Goal: Go to known website: Access a specific website the user already knows

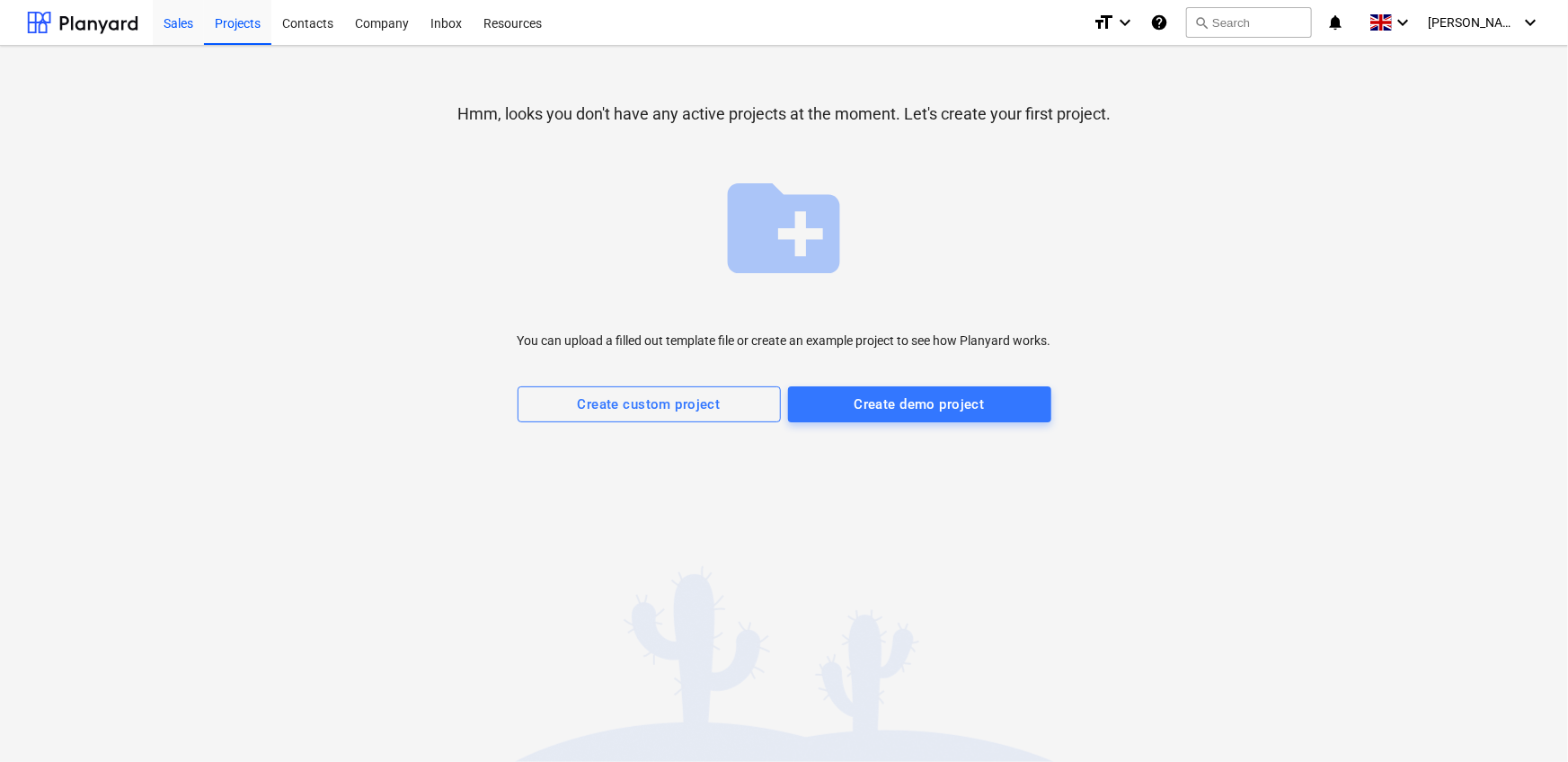
click at [195, 26] on div "Sales" at bounding box center [178, 22] width 52 height 46
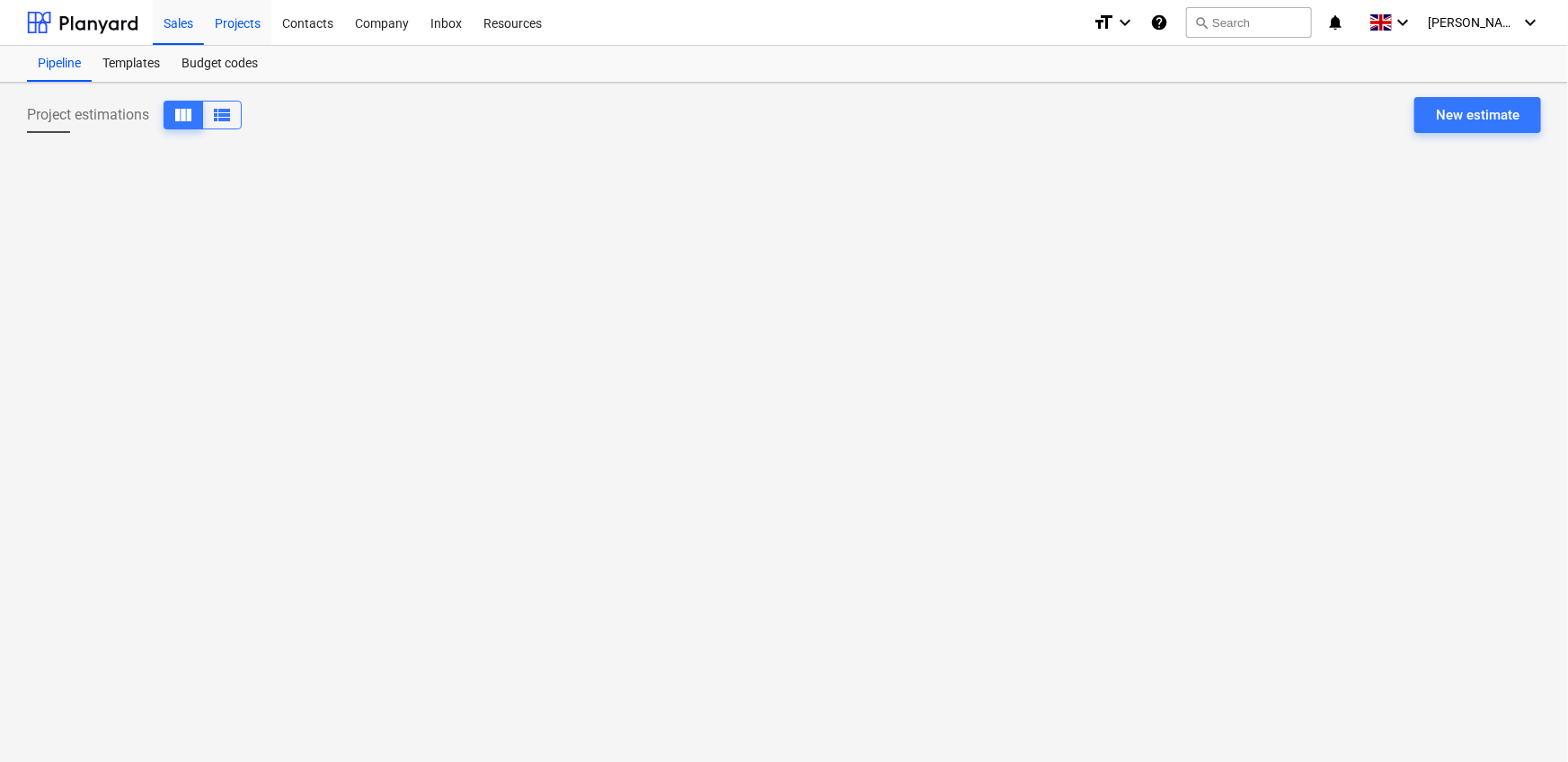
click at [222, 24] on div "Projects" at bounding box center [237, 22] width 67 height 46
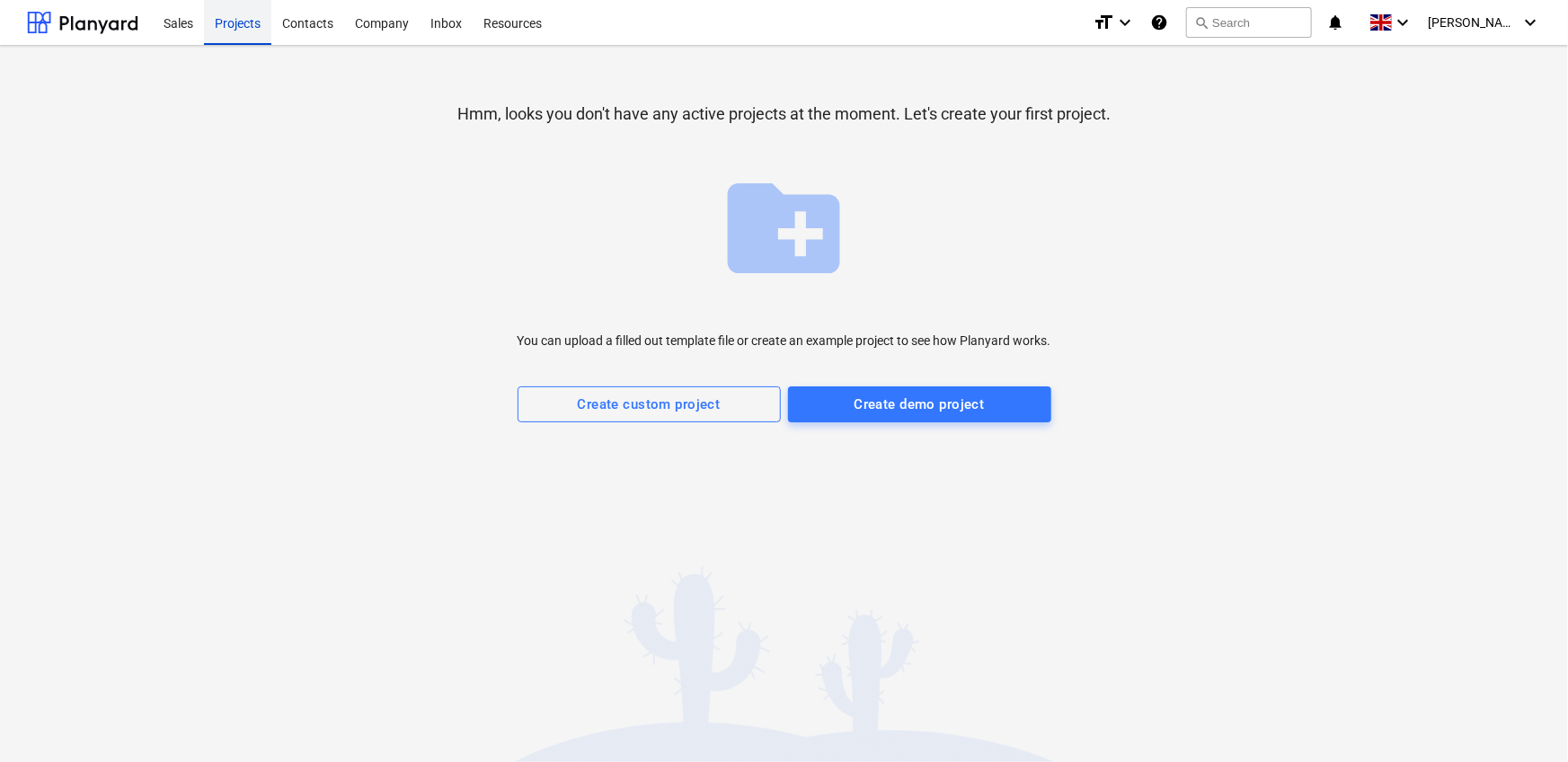
click at [243, 29] on div "Projects" at bounding box center [237, 22] width 67 height 46
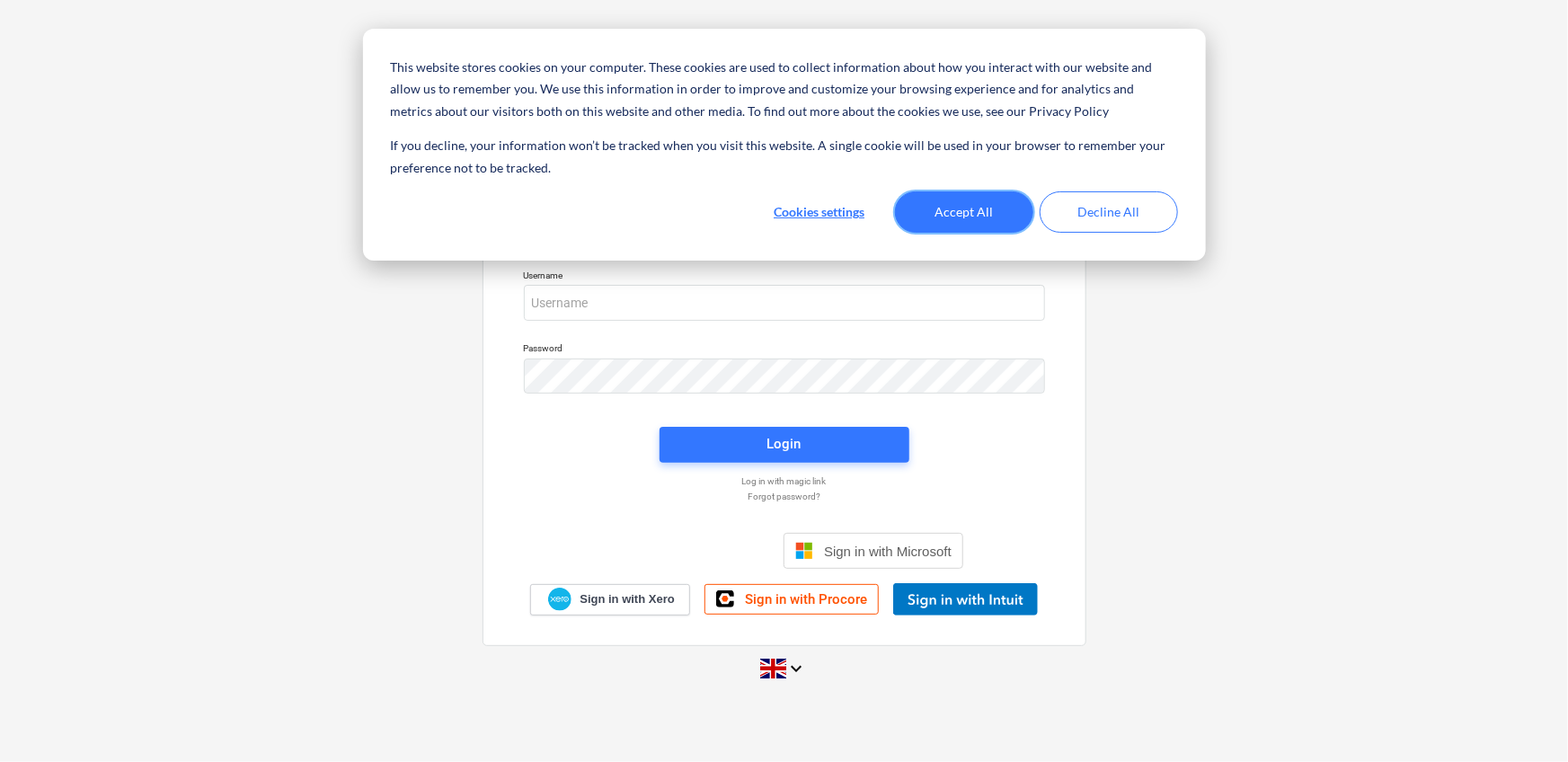
click at [994, 211] on button "Accept All" at bounding box center [964, 212] width 139 height 42
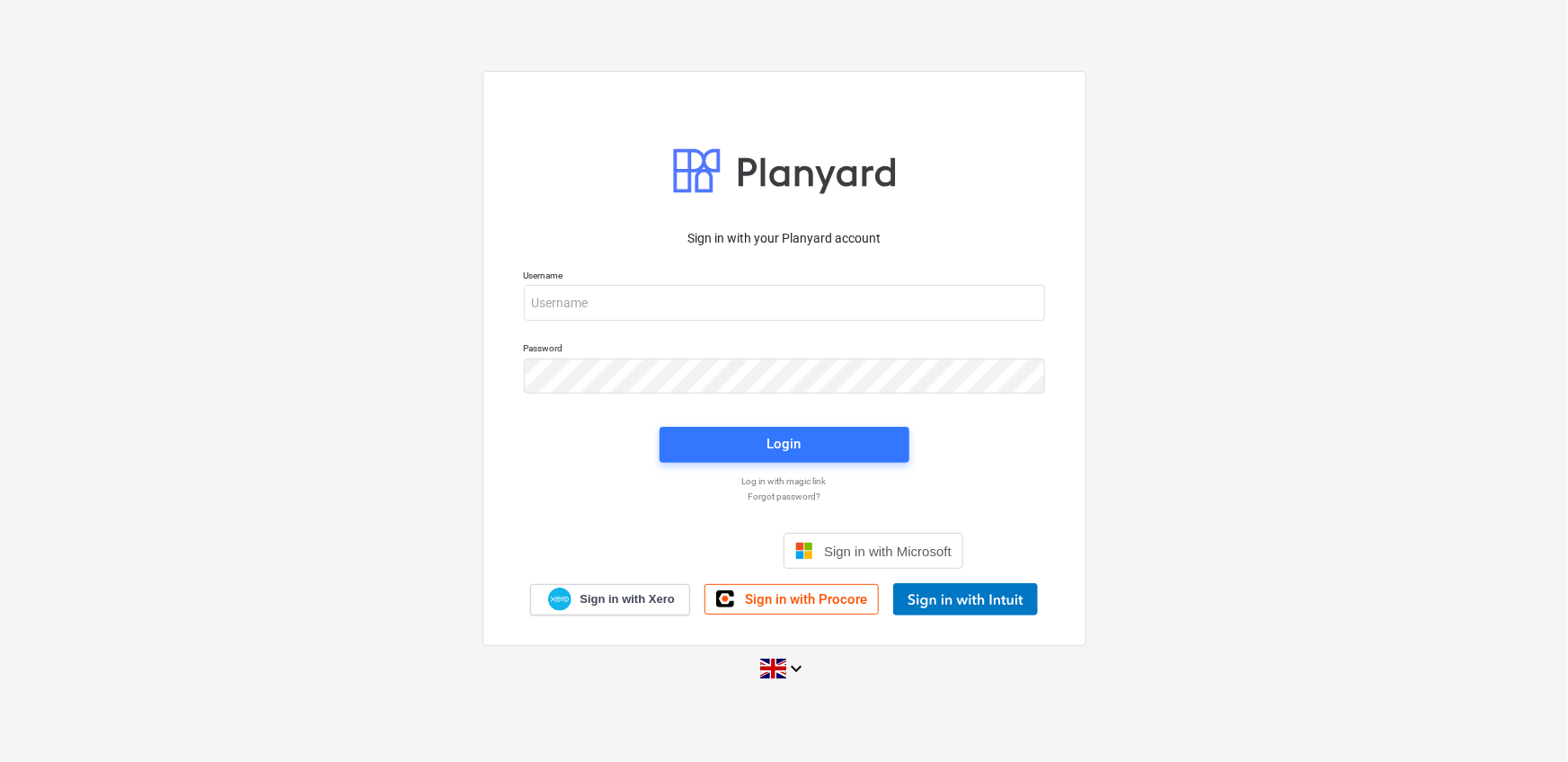
click at [650, 284] on p "Username" at bounding box center [784, 277] width 521 height 15
click at [648, 299] on input "email" at bounding box center [784, 304] width 521 height 36
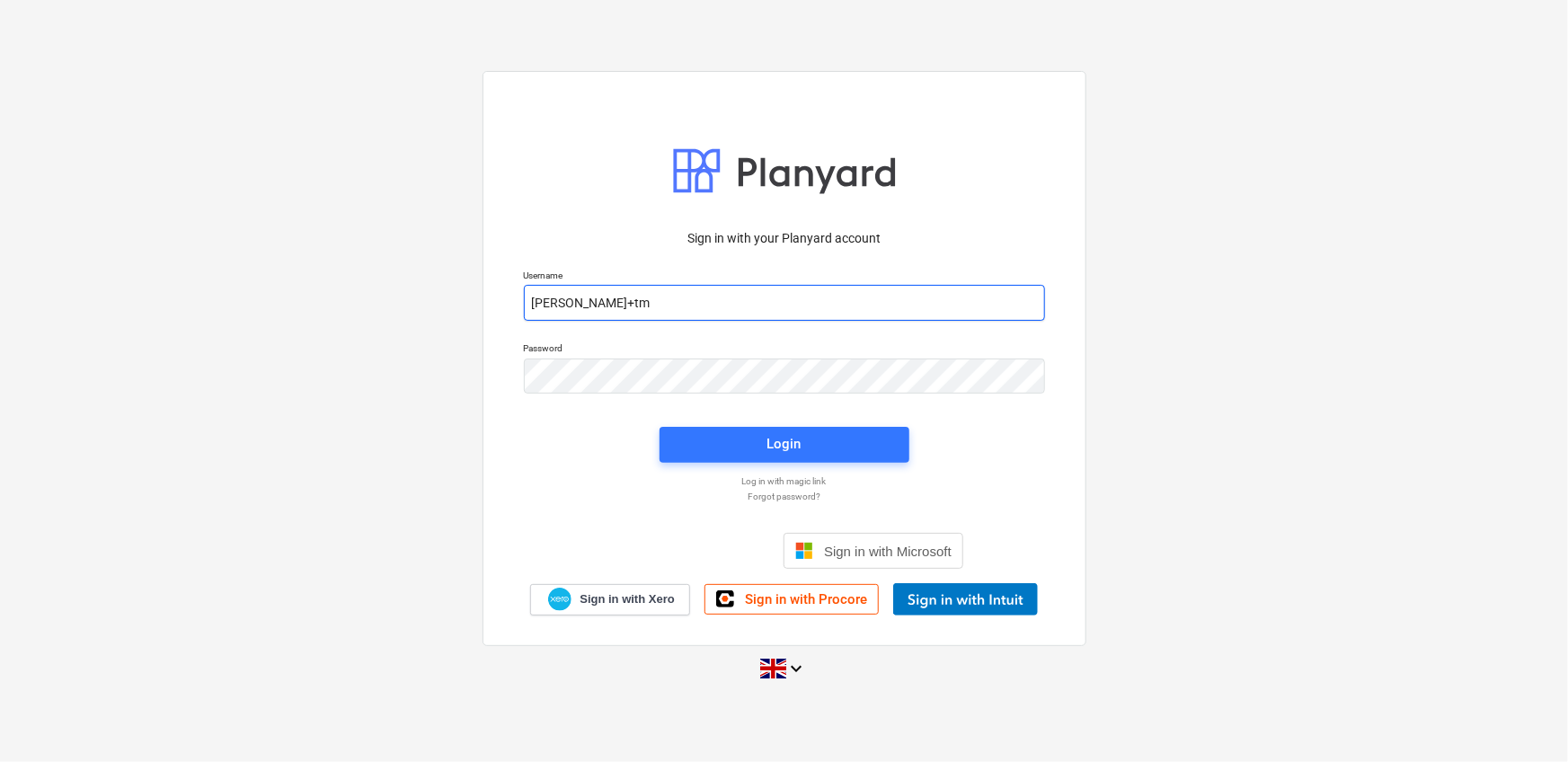
type input "[PERSON_NAME][EMAIL_ADDRESS][DOMAIN_NAME]"
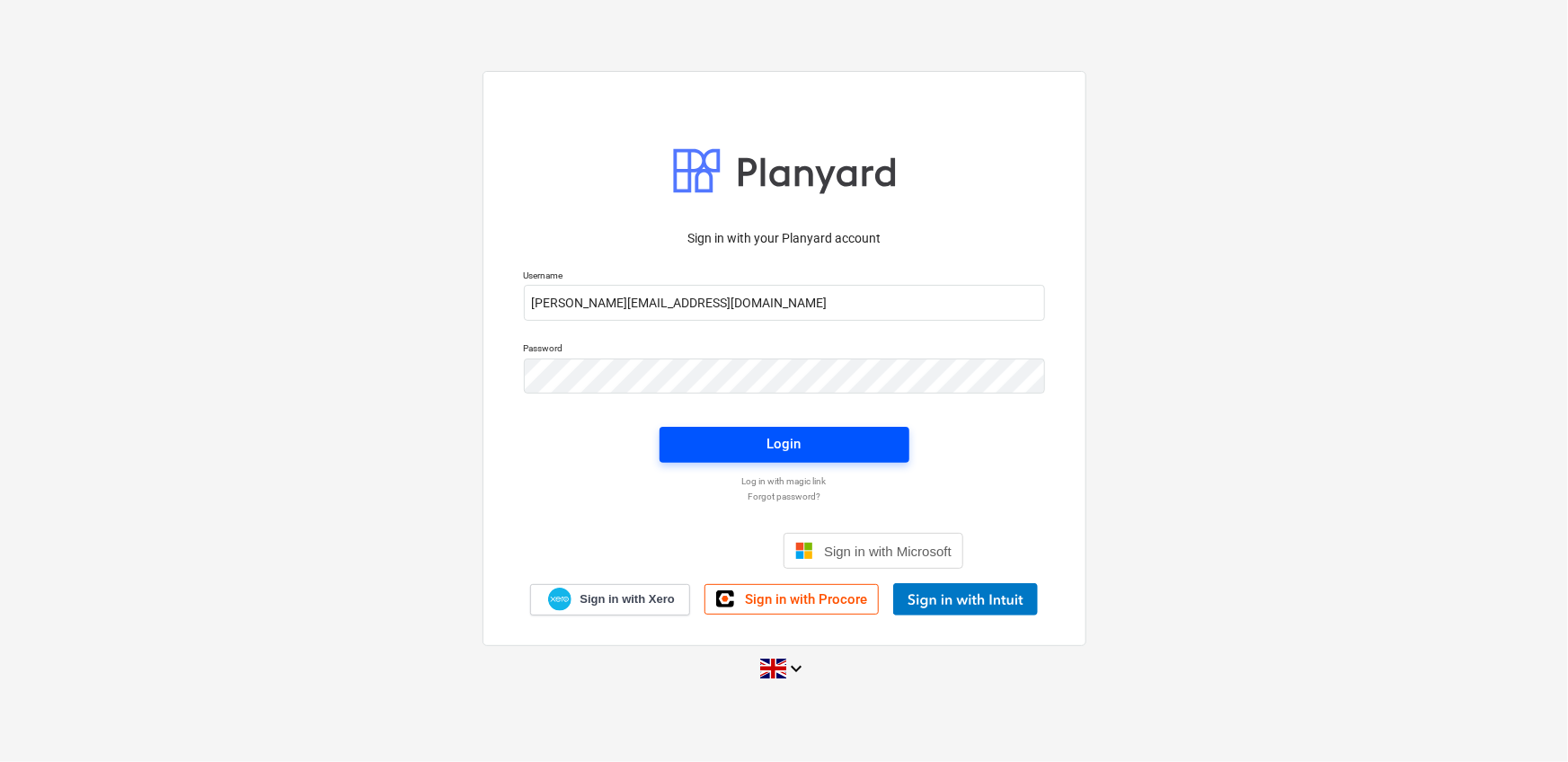
click at [731, 445] on span "Login" at bounding box center [784, 444] width 207 height 24
